Goal: Check status

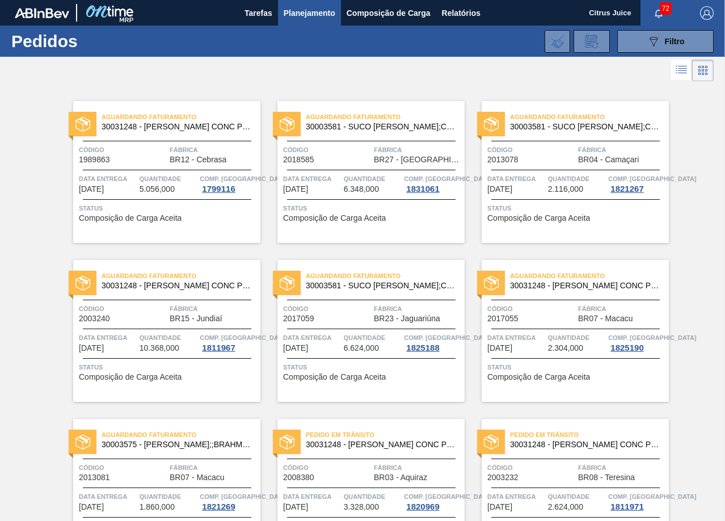
scroll to position [1342, 0]
click at [472, 212] on link "Aguardando Faturamento 30003581 - SUCO CONCENT LIMAO;CLARIFIC.C/SO2;PEPSI; Códi…" at bounding box center [567, 172] width 204 height 142
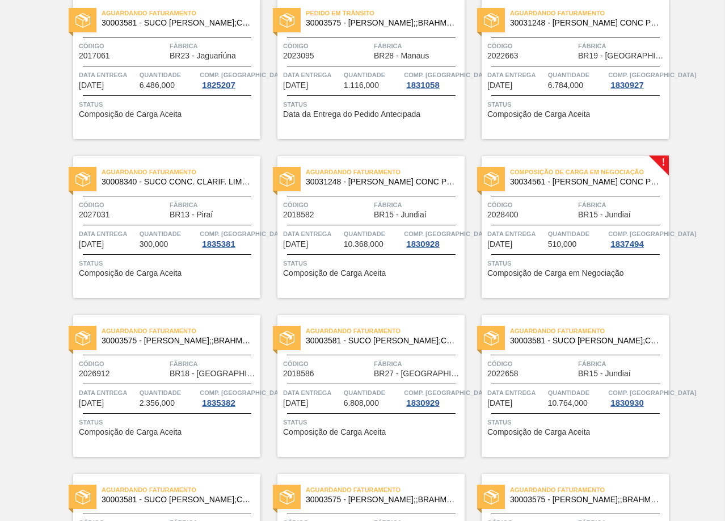
scroll to position [1703, 0]
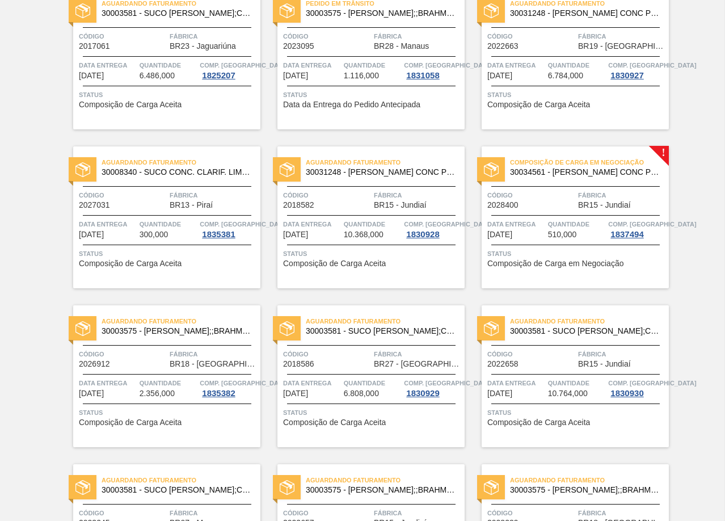
click at [583, 192] on span "Fábrica" at bounding box center [622, 195] width 88 height 11
